Goal: Information Seeking & Learning: Learn about a topic

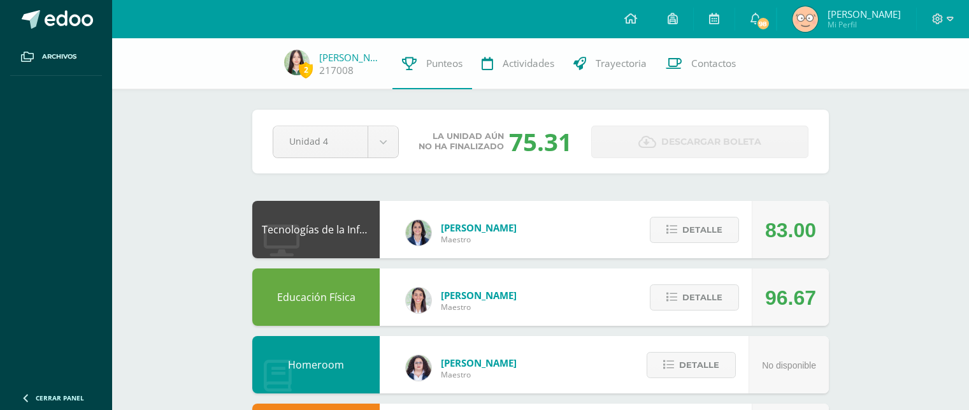
scroll to position [820, 0]
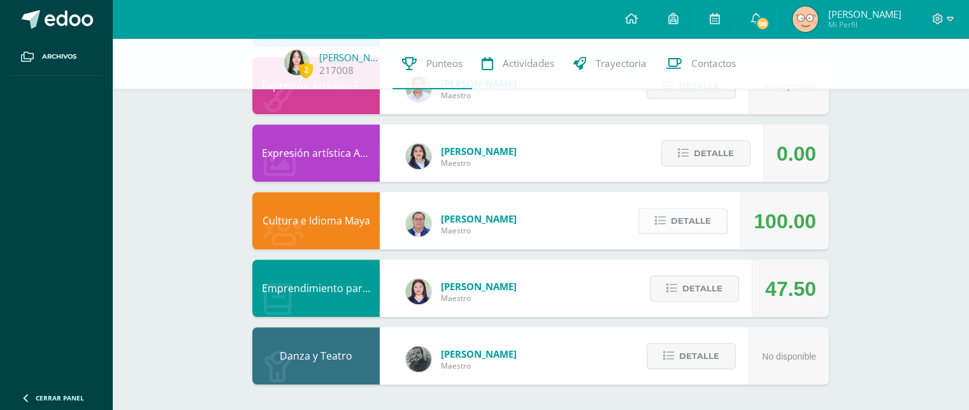
click at [706, 221] on span "Detalle" at bounding box center [691, 221] width 40 height 24
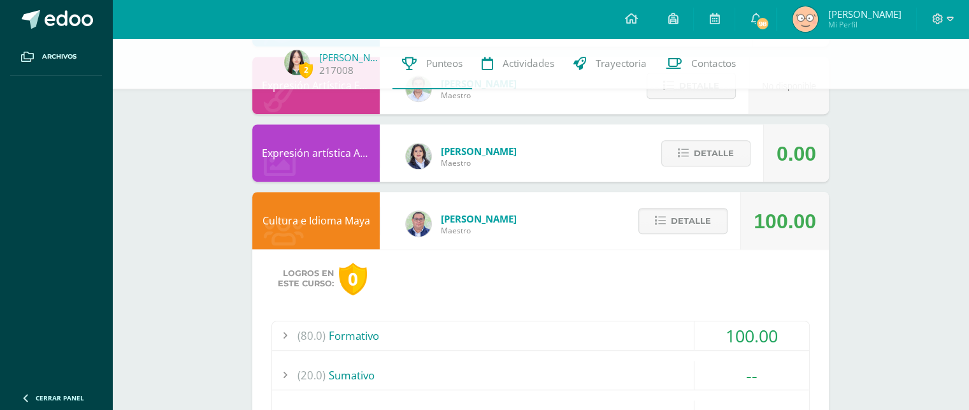
drag, startPoint x: 706, startPoint y: 221, endPoint x: 607, endPoint y: 234, distance: 100.3
click at [607, 234] on div "Cultura e Idioma Maya [PERSON_NAME] 100.00 [GEOGRAPHIC_DATA] Logros en este cur…" at bounding box center [540, 343] width 577 height 303
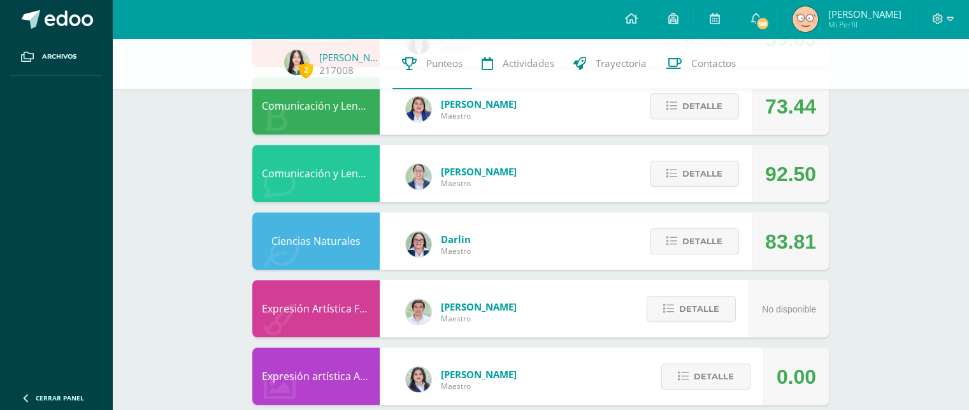
scroll to position [595, 0]
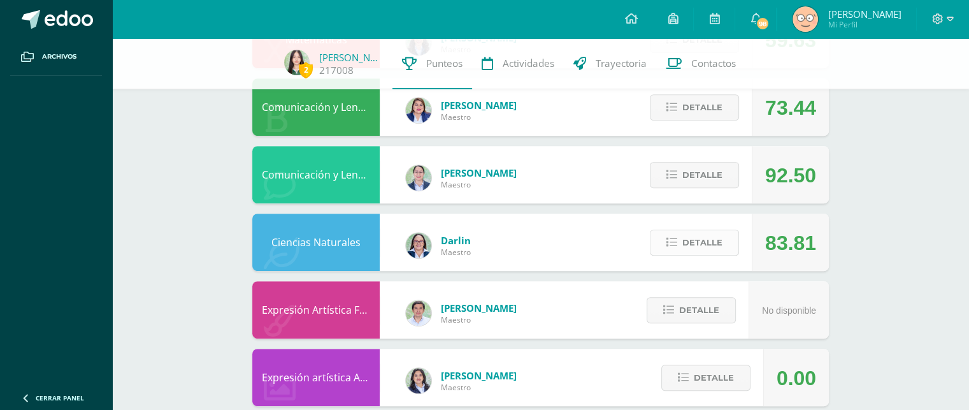
click at [683, 244] on span "Detalle" at bounding box center [703, 243] width 40 height 24
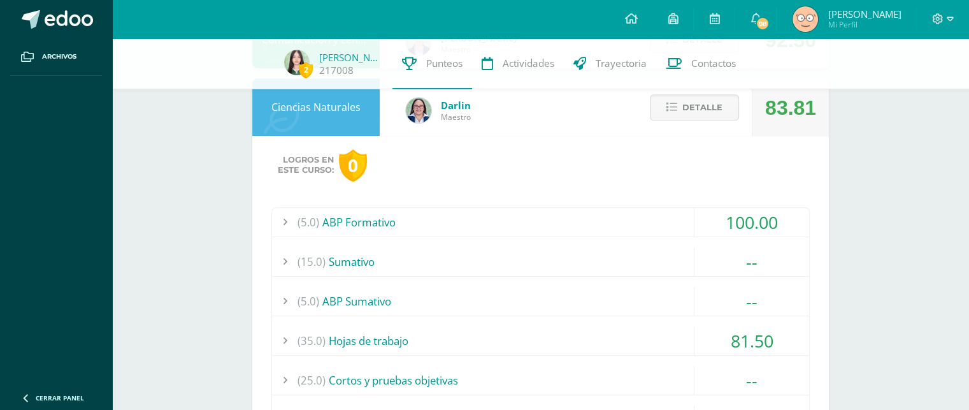
scroll to position [732, 0]
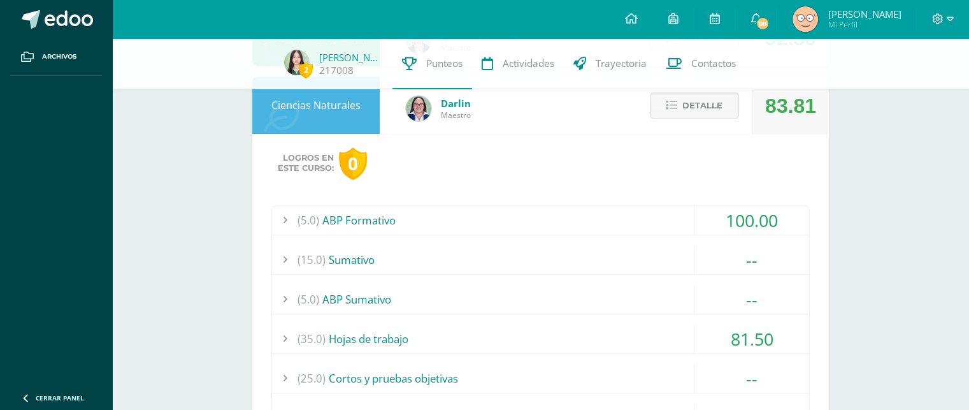
click at [609, 341] on div "(35.0) Hojas de trabajo" at bounding box center [540, 338] width 537 height 29
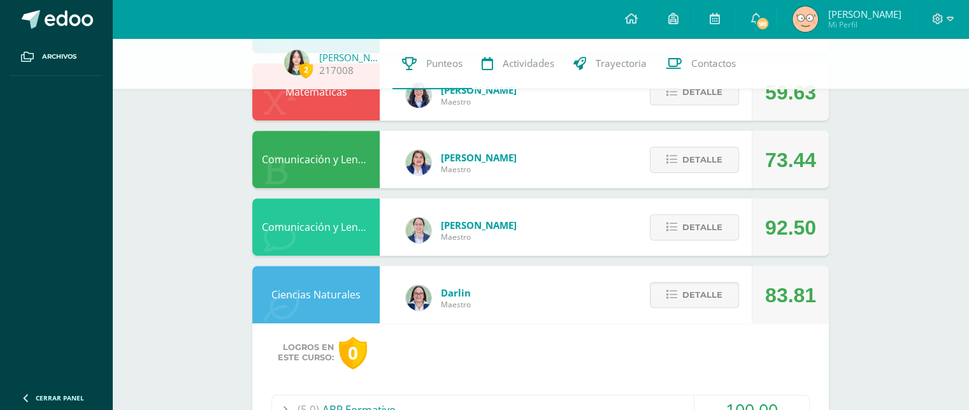
scroll to position [543, 0]
click at [709, 216] on span "Detalle" at bounding box center [703, 227] width 40 height 24
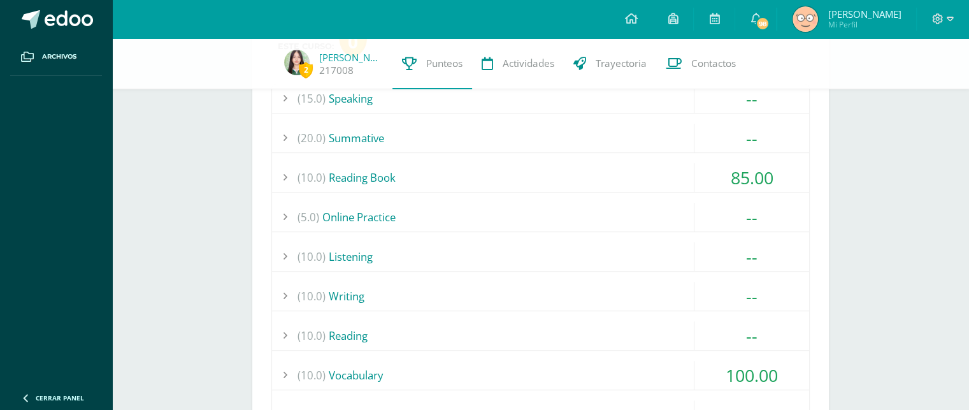
scroll to position [783, 0]
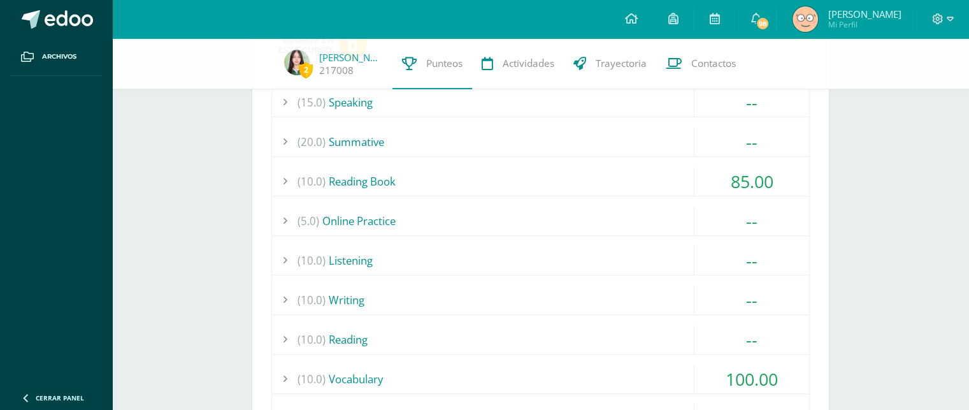
click at [681, 180] on div "(10.0) Reading Book" at bounding box center [540, 181] width 537 height 29
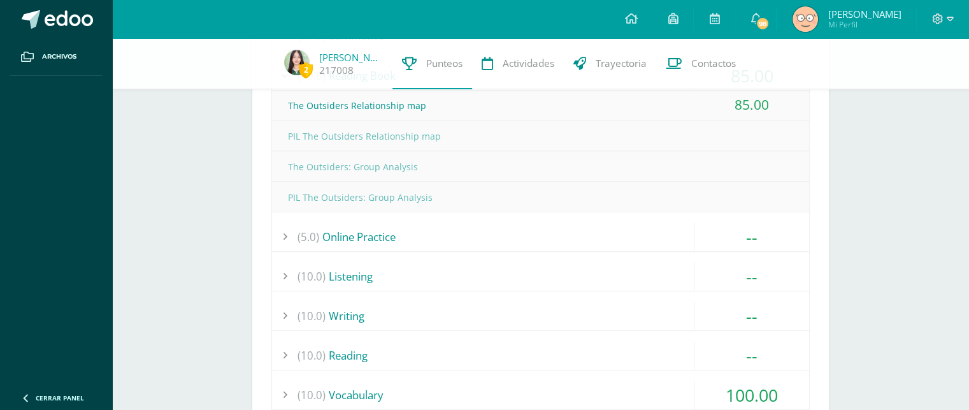
scroll to position [995, 0]
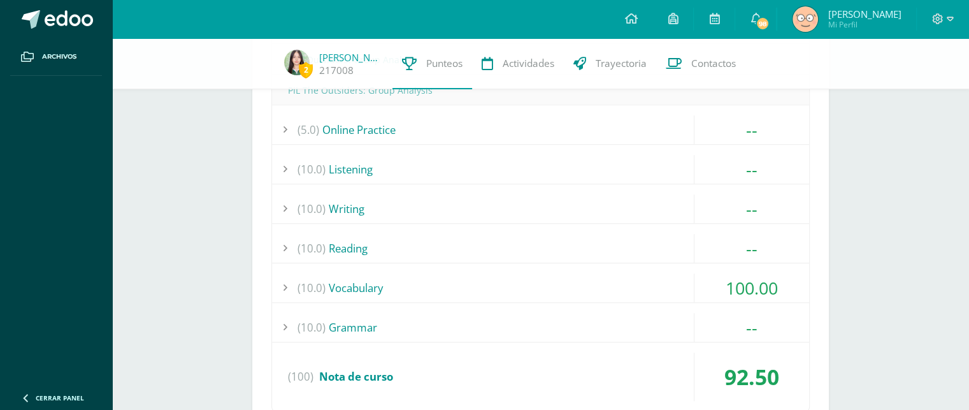
click at [601, 284] on div "(10.0) Vocabulary" at bounding box center [540, 287] width 537 height 29
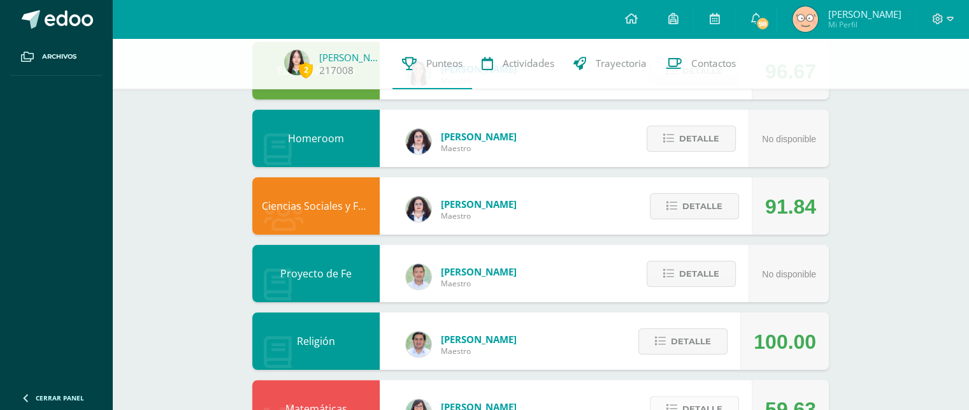
scroll to position [227, 0]
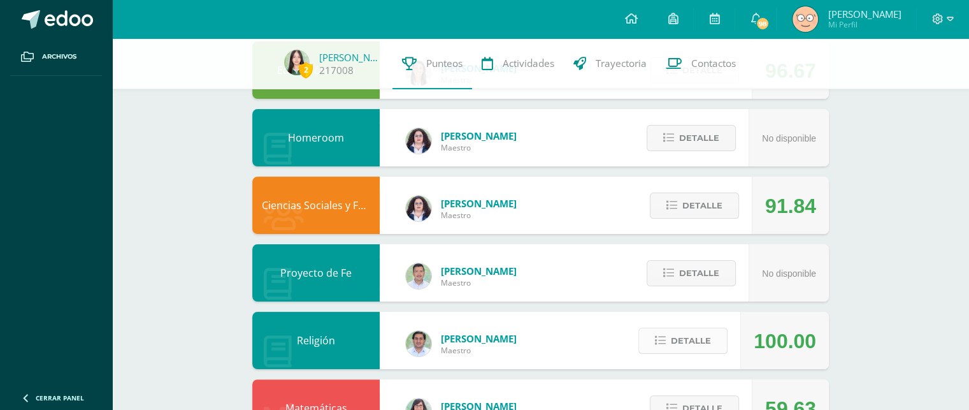
click at [726, 337] on button "Detalle" at bounding box center [683, 341] width 89 height 26
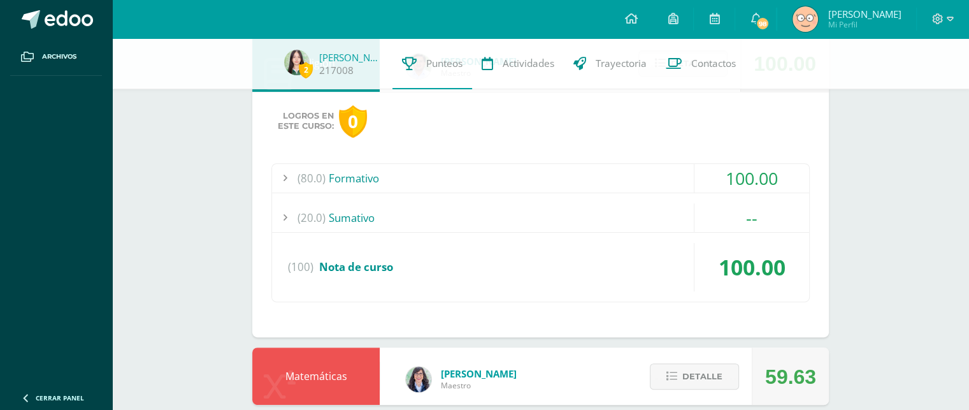
scroll to position [505, 0]
click at [658, 185] on div "(80.0) Formativo" at bounding box center [540, 177] width 537 height 29
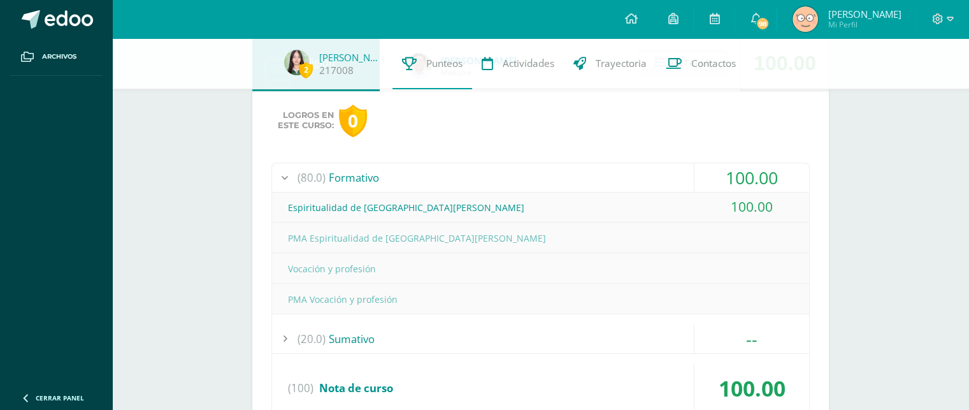
click at [684, 331] on div "(20.0) [GEOGRAPHIC_DATA]" at bounding box center [540, 338] width 537 height 29
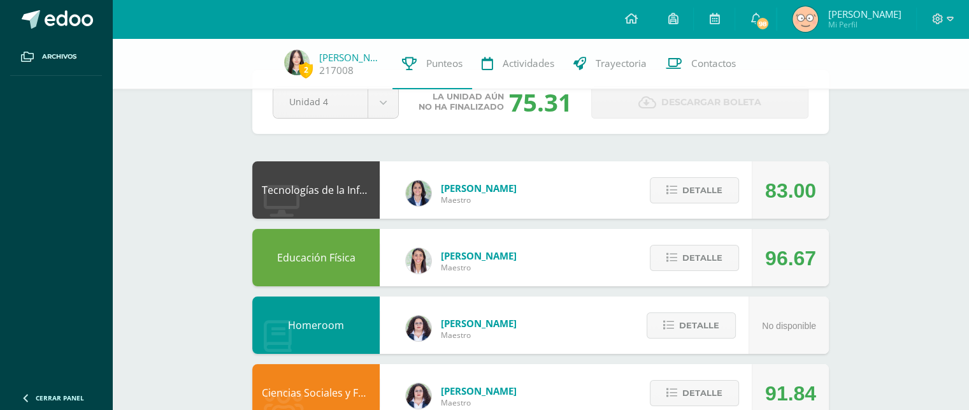
scroll to position [38, 0]
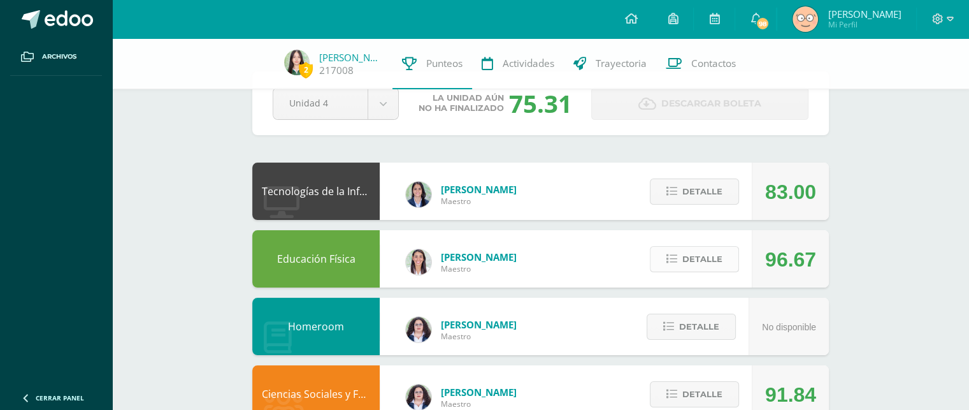
click at [726, 252] on button "Detalle" at bounding box center [694, 259] width 89 height 26
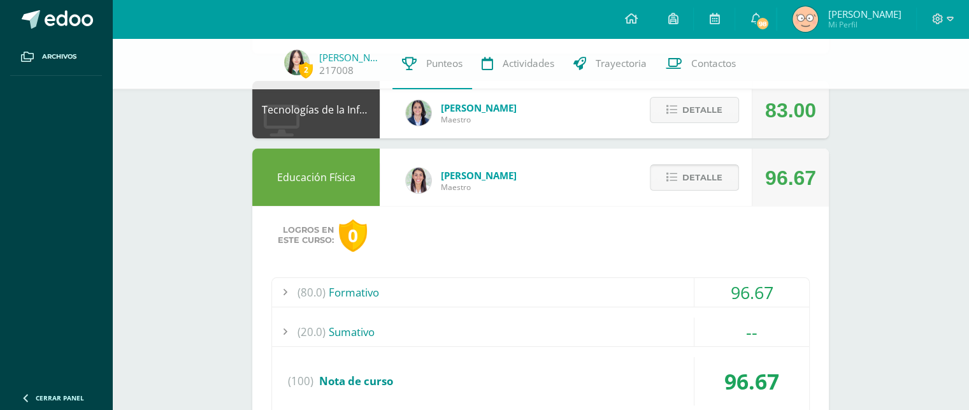
scroll to position [120, 0]
click at [680, 296] on div "(80.0) Formativo" at bounding box center [540, 292] width 537 height 29
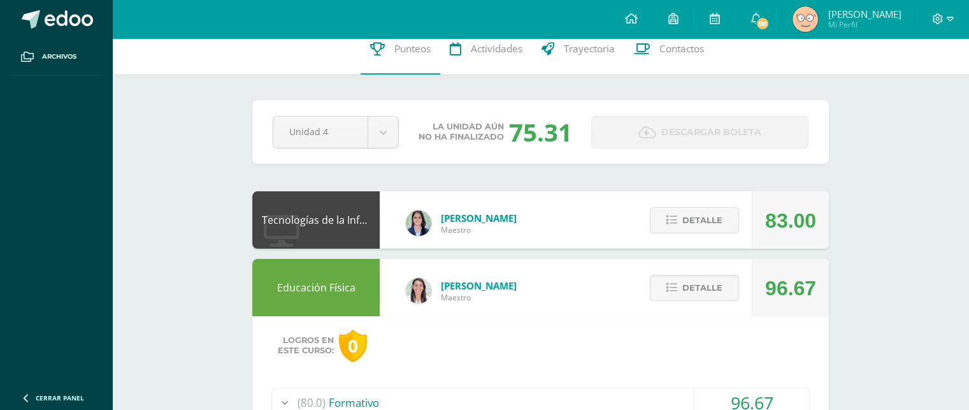
scroll to position [0, 0]
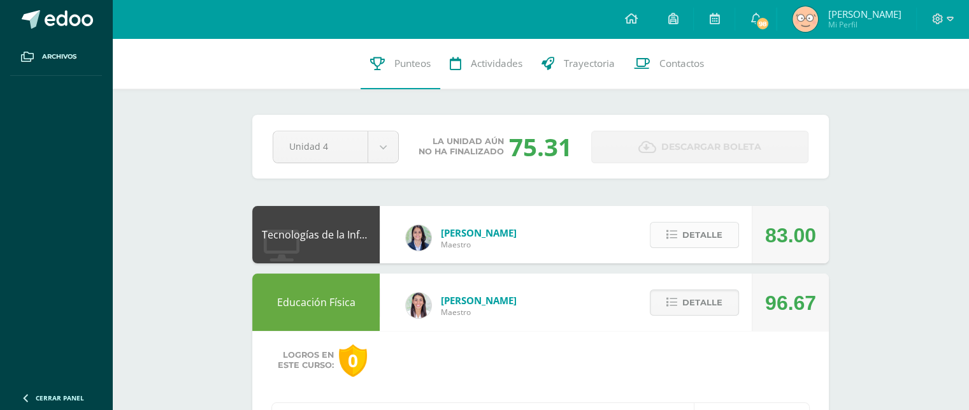
click at [710, 243] on span "Detalle" at bounding box center [703, 235] width 40 height 24
